Goal: Task Accomplishment & Management: Use online tool/utility

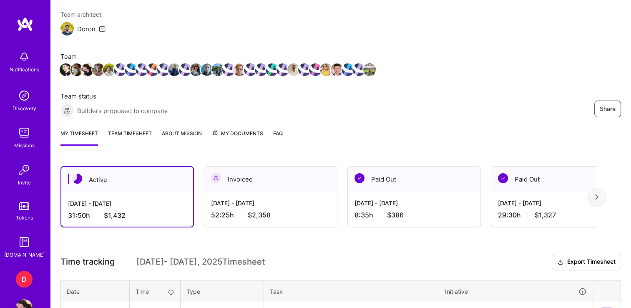
scroll to position [88, 0]
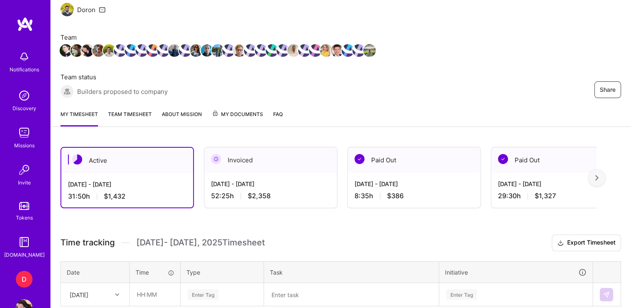
click at [18, 271] on div "D" at bounding box center [24, 279] width 17 height 17
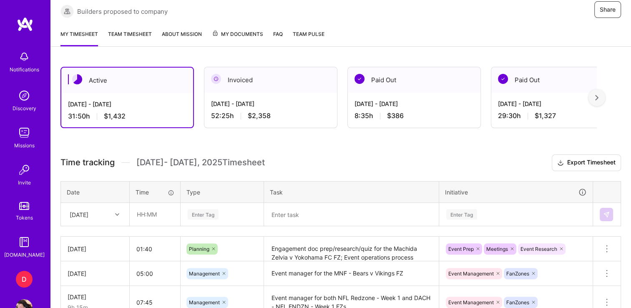
scroll to position [168, 0]
click at [141, 214] on input "text" at bounding box center [155, 214] width 50 height 22
type input "03:00"
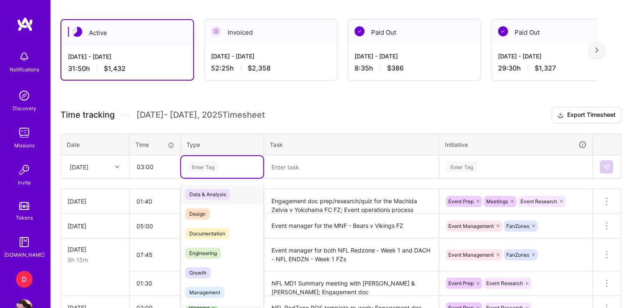
scroll to position [216, 0]
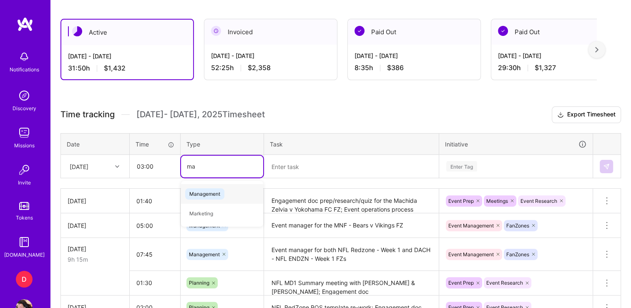
type input "man"
click at [207, 189] on span "Management" at bounding box center [204, 193] width 39 height 11
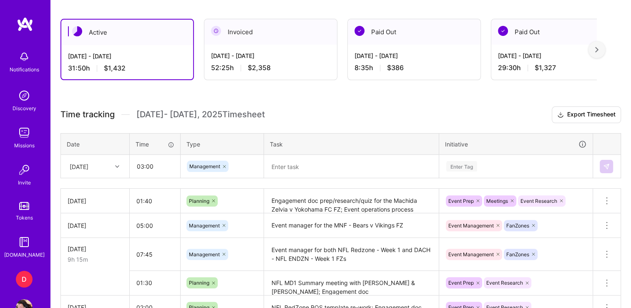
click at [326, 178] on div "Time tracking [DATE] - [DATE] Timesheet Export Timesheet Date Time Type Task In…" at bounding box center [340, 302] width 560 height 392
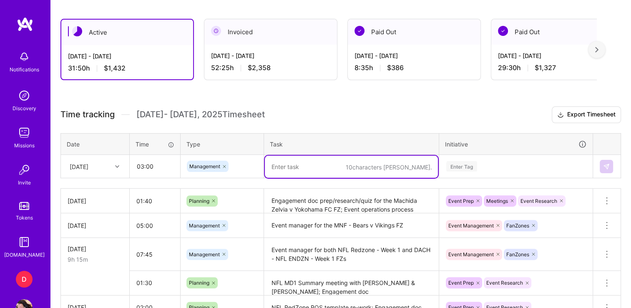
click at [316, 165] on textarea at bounding box center [351, 167] width 173 height 22
click at [290, 171] on textarea at bounding box center [351, 167] width 173 height 22
type textarea "Event manager for the Machida Zelvia v Yokohama FC FZ"
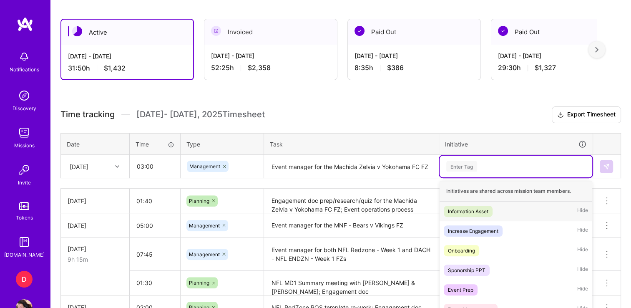
scroll to position [262, 0]
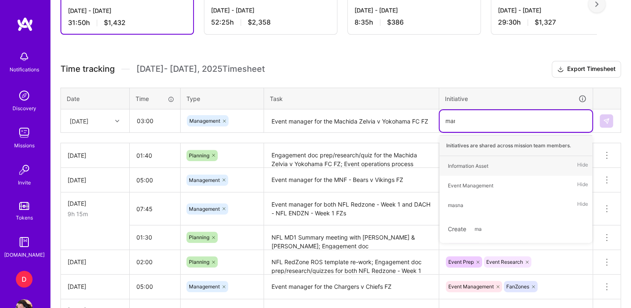
type input "mana"
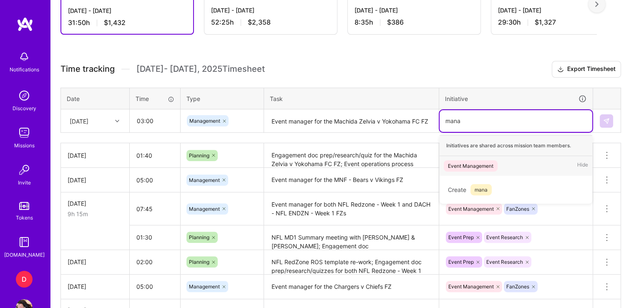
click at [479, 166] on div "Event Management" at bounding box center [470, 165] width 45 height 9
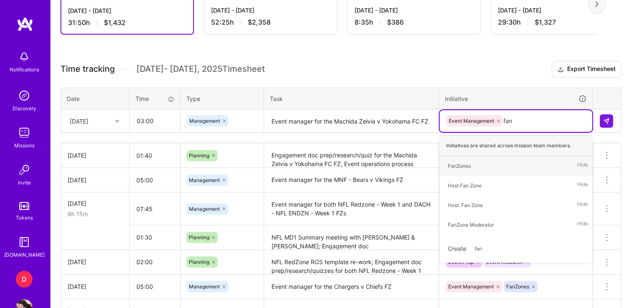
type input "fanz"
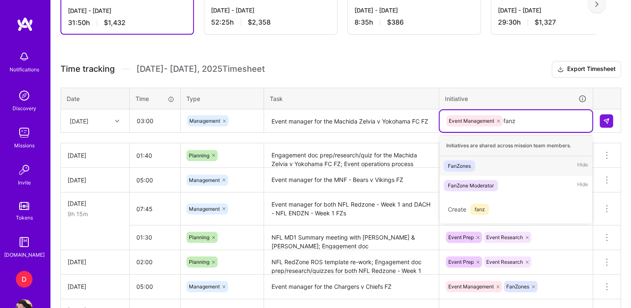
click at [479, 166] on div "FanZones Hide" at bounding box center [515, 166] width 153 height 20
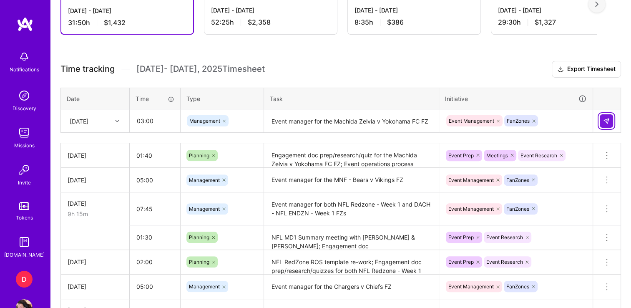
drag, startPoint x: 615, startPoint y: 118, endPoint x: 605, endPoint y: 119, distance: 10.9
click at [605, 119] on td at bounding box center [607, 120] width 28 height 23
click at [605, 119] on img at bounding box center [606, 121] width 7 height 7
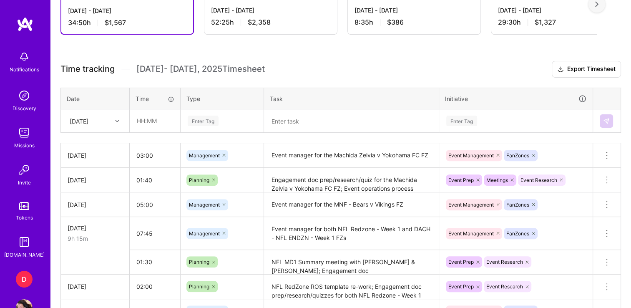
click at [342, 57] on div "Active [DATE] - [DATE] 34:50 h $1,567 Invoiced [DATE] - [DATE] 52:25 h $2,358 P…" at bounding box center [340, 240] width 580 height 555
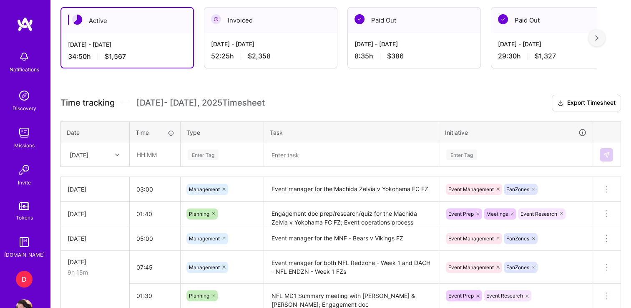
scroll to position [228, 0]
